Goal: Information Seeking & Learning: Learn about a topic

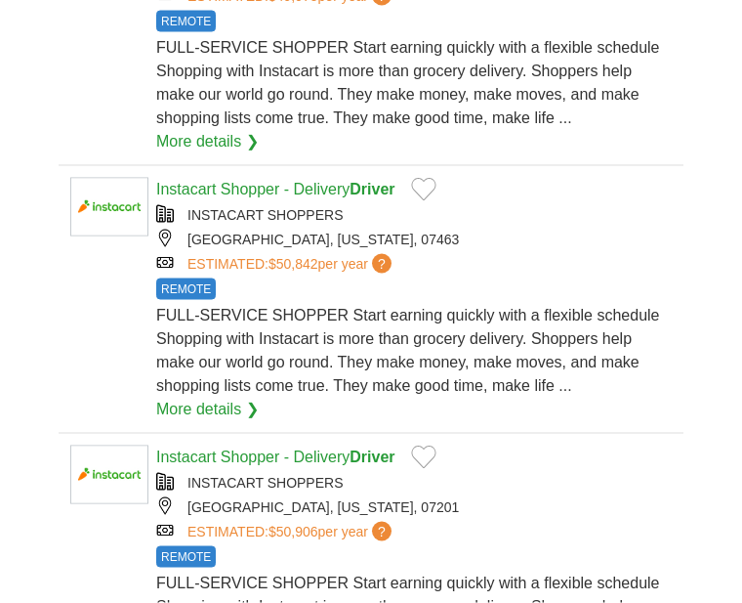
scroll to position [2131, 0]
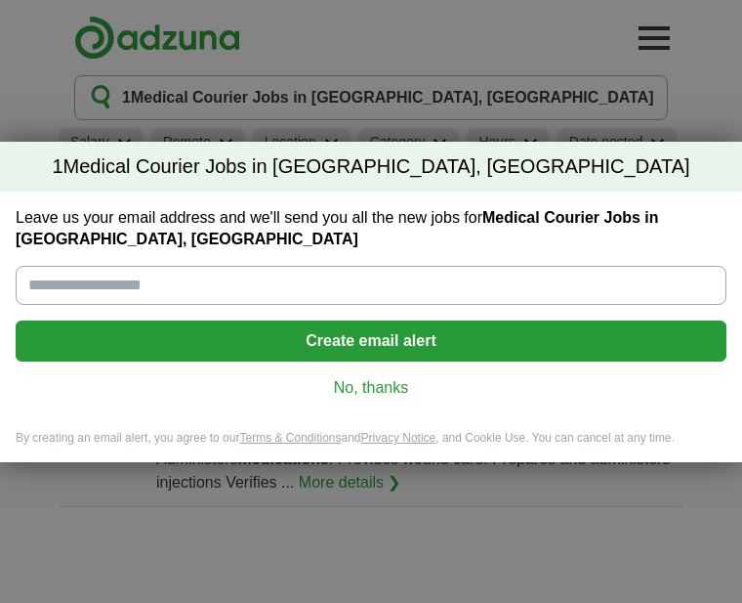
click at [391, 387] on link "No, thanks" at bounding box center [371, 387] width 680 height 21
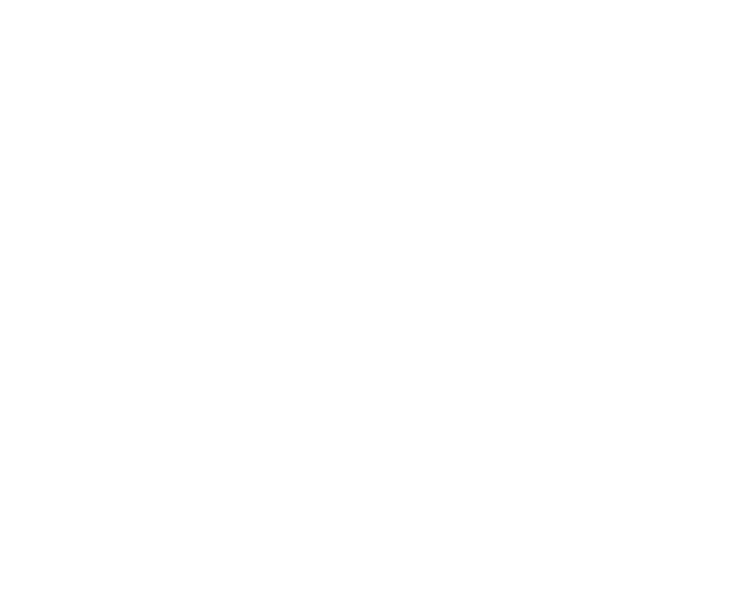
scroll to position [958, 0]
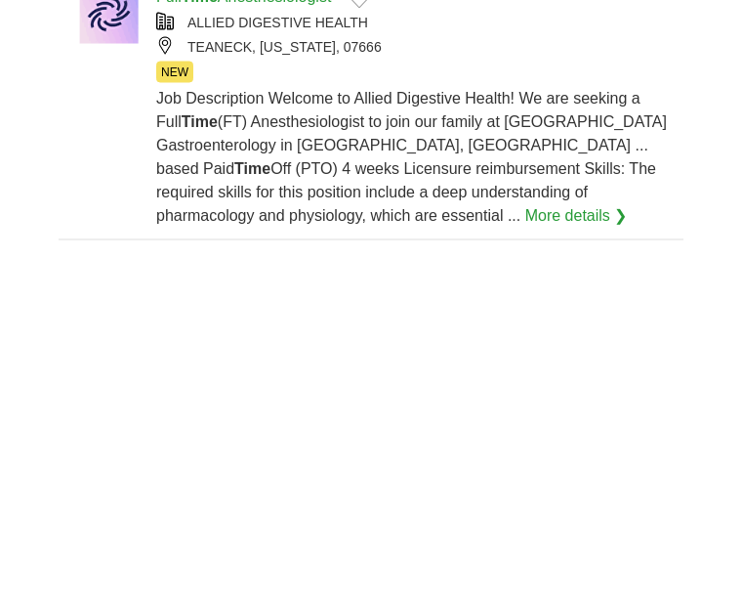
scroll to position [3045, 0]
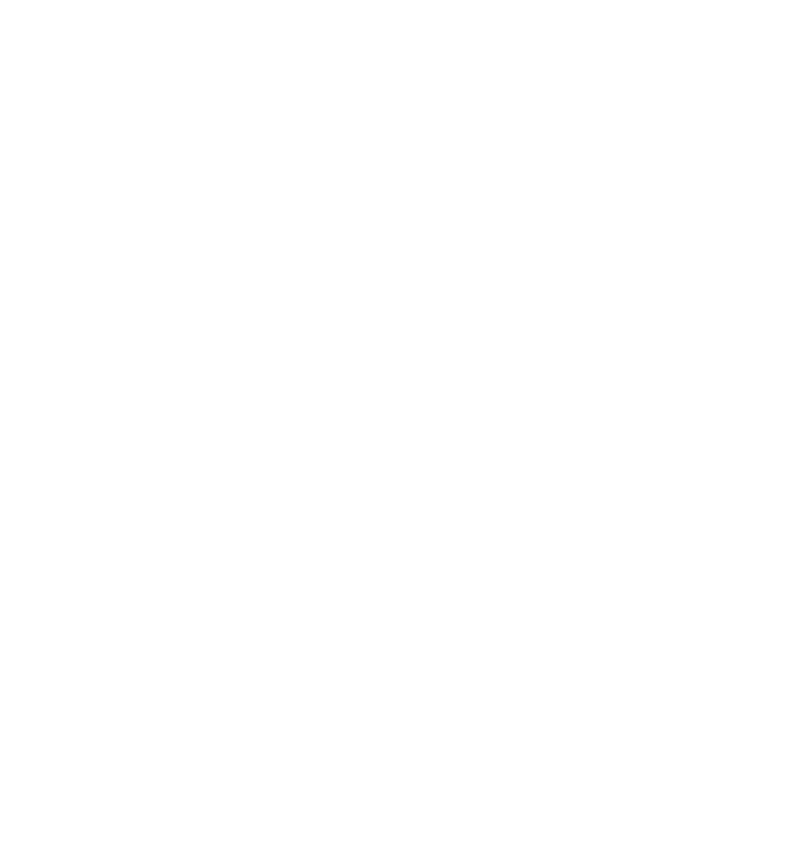
scroll to position [4228, 0]
